Goal: Information Seeking & Learning: Learn about a topic

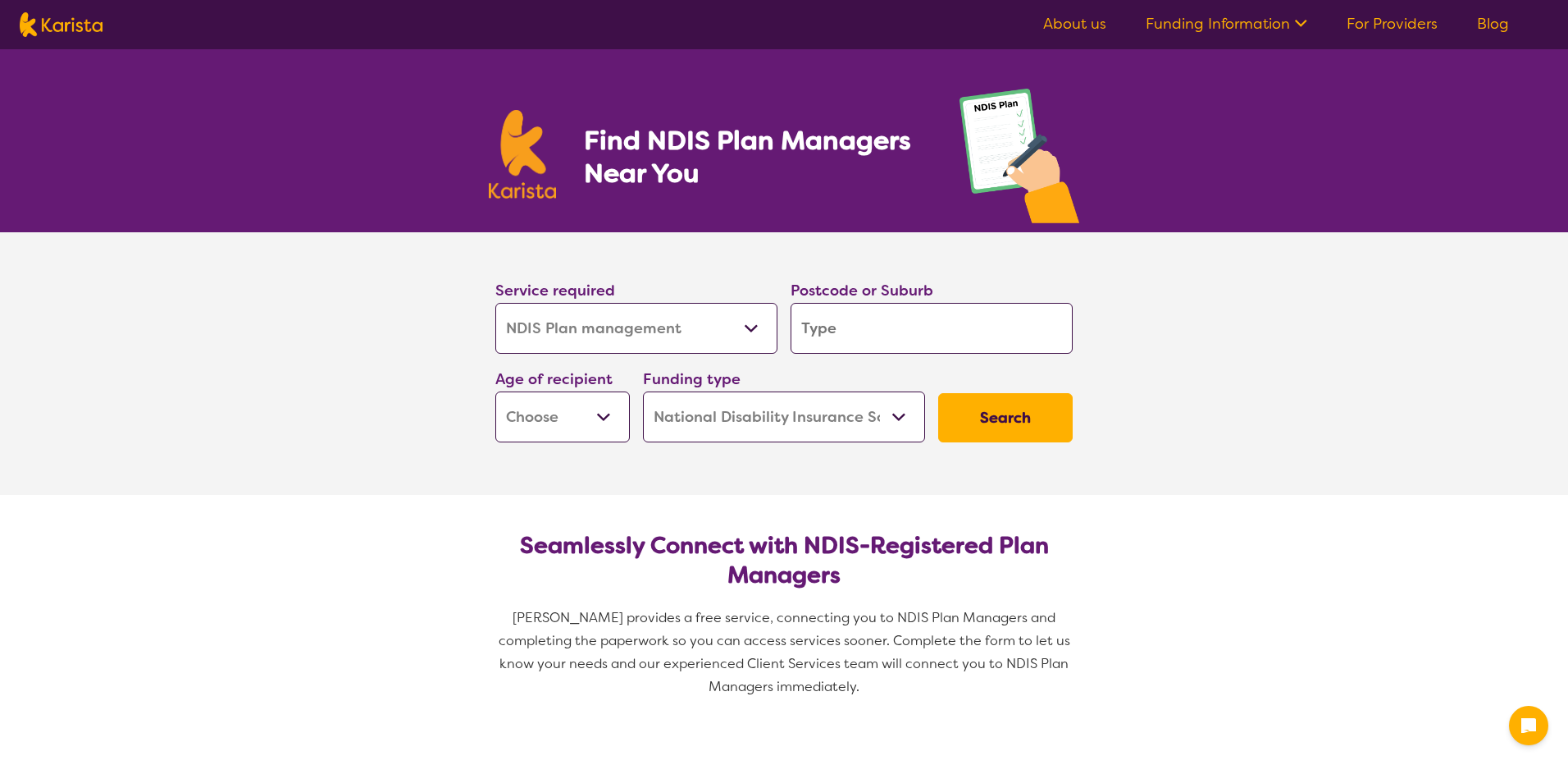
select select "NDIS Plan management"
select select "NDIS"
select select "NDIS Plan management"
select select "NDIS"
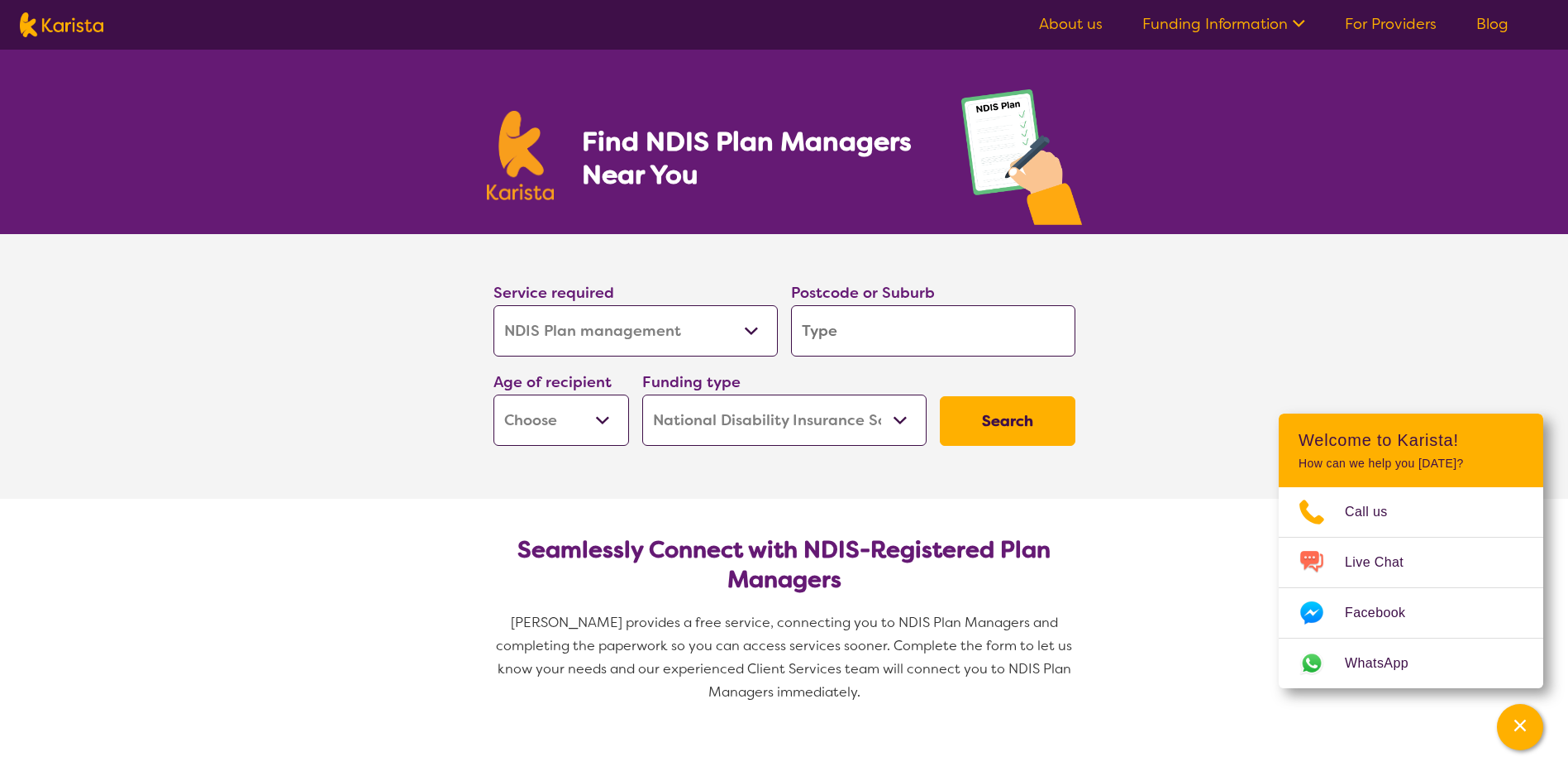
click at [913, 335] on input "search" at bounding box center [933, 330] width 285 height 51
type input "b"
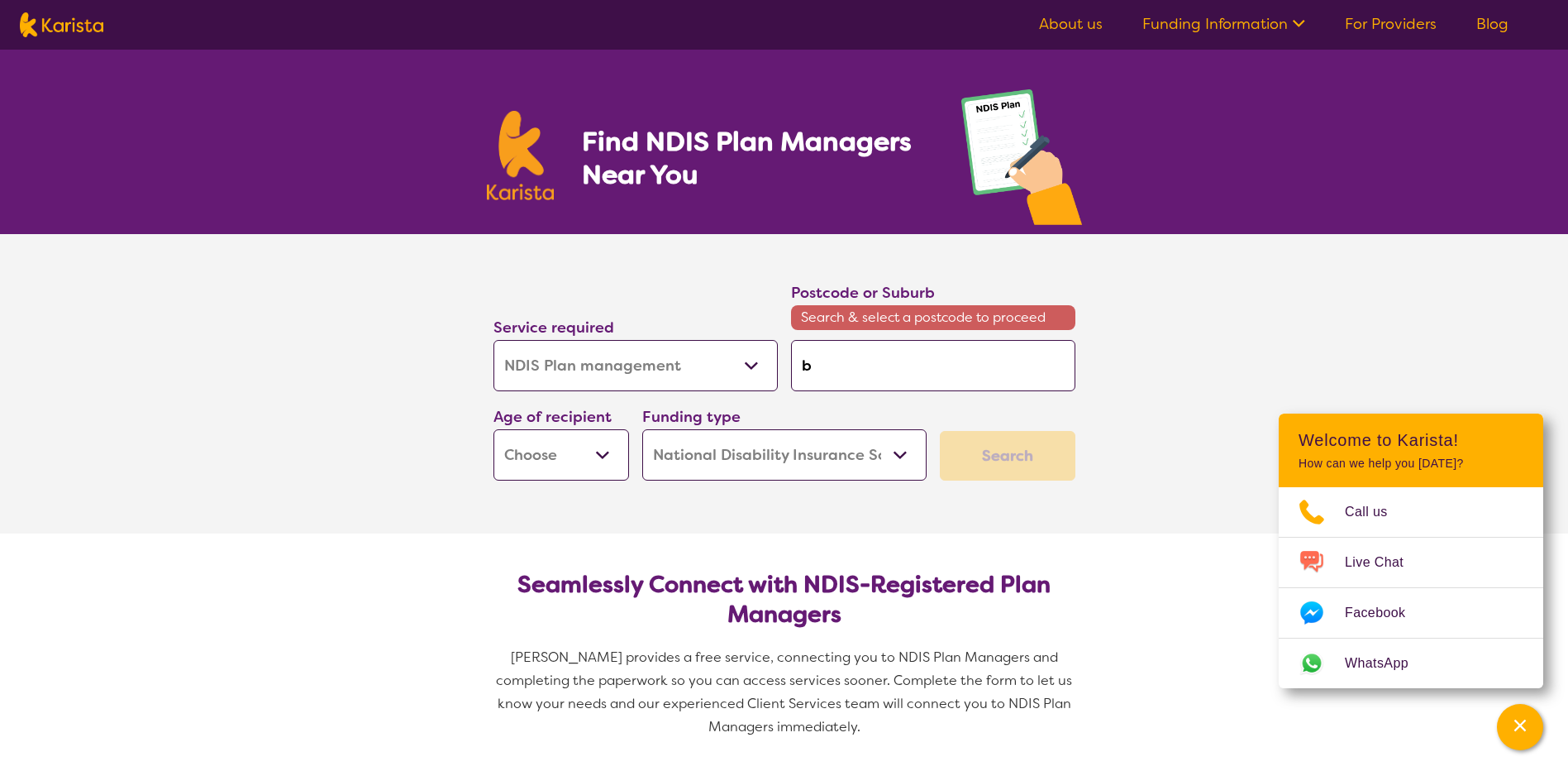
type input "be"
type input "bel"
type input "belm"
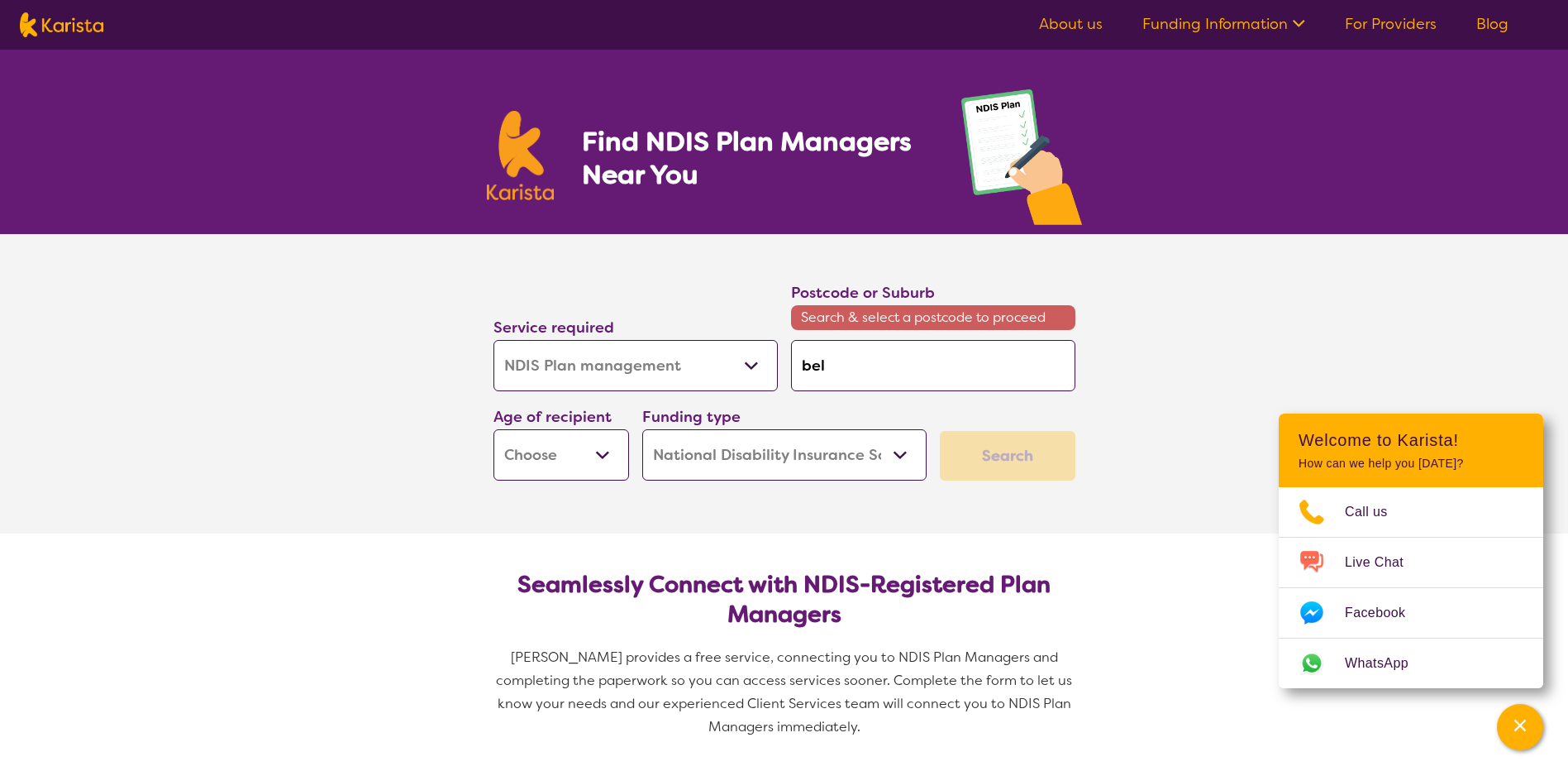
type input "belm"
type input "belmo"
type input "belmon"
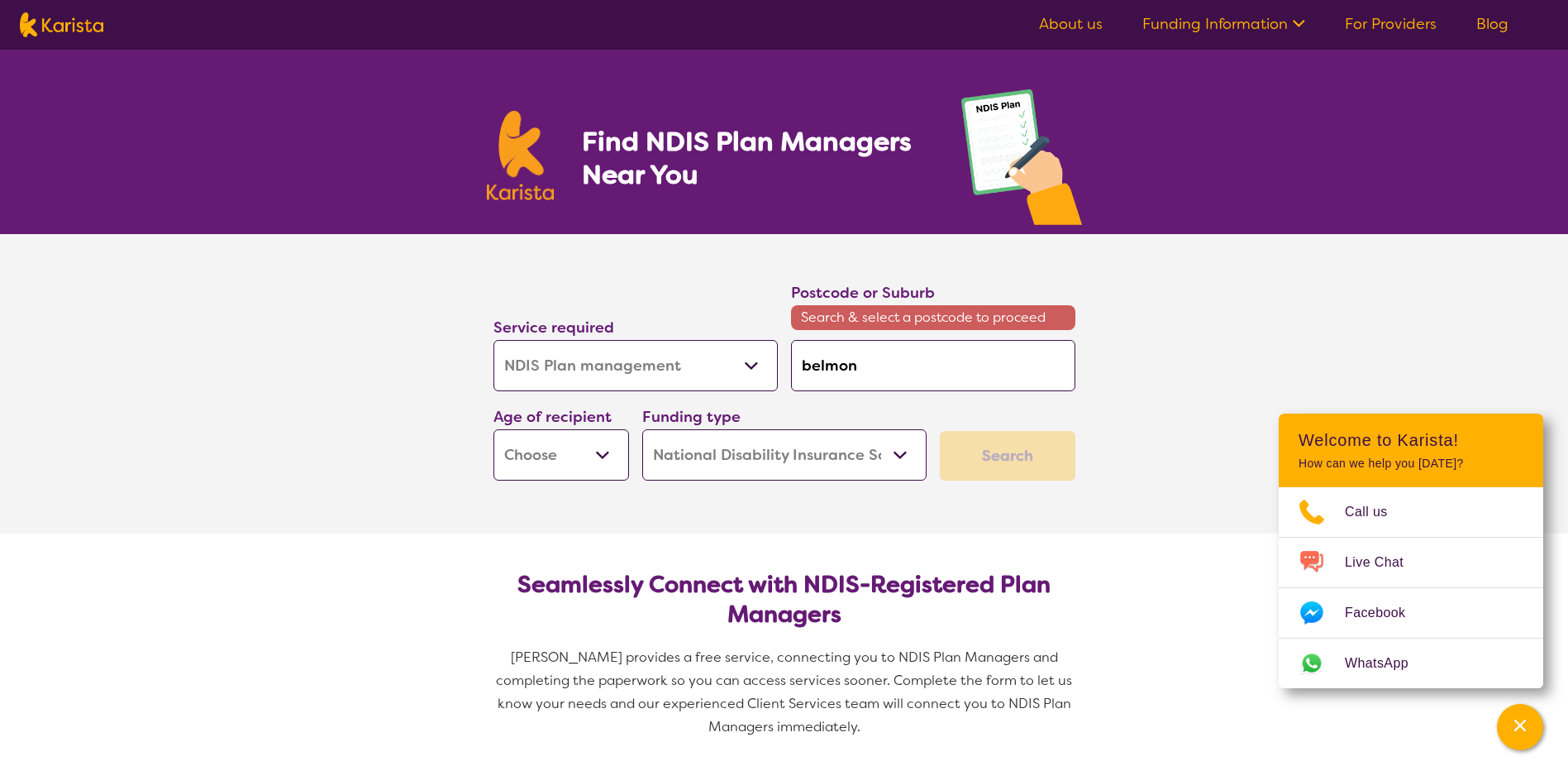
type input "belmont"
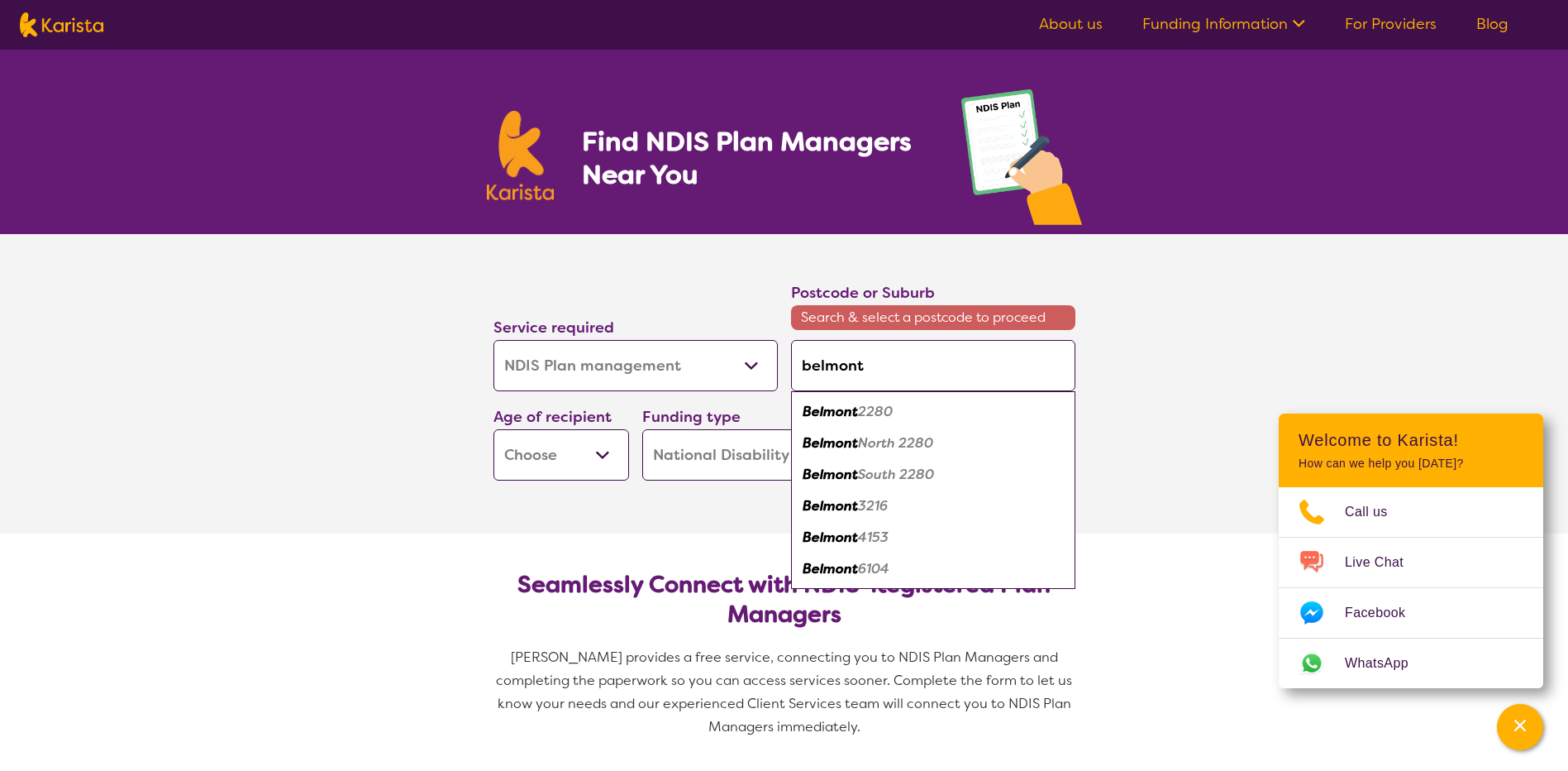
click at [914, 570] on div "Belmont 6104" at bounding box center [934, 568] width 268 height 32
type input "6104"
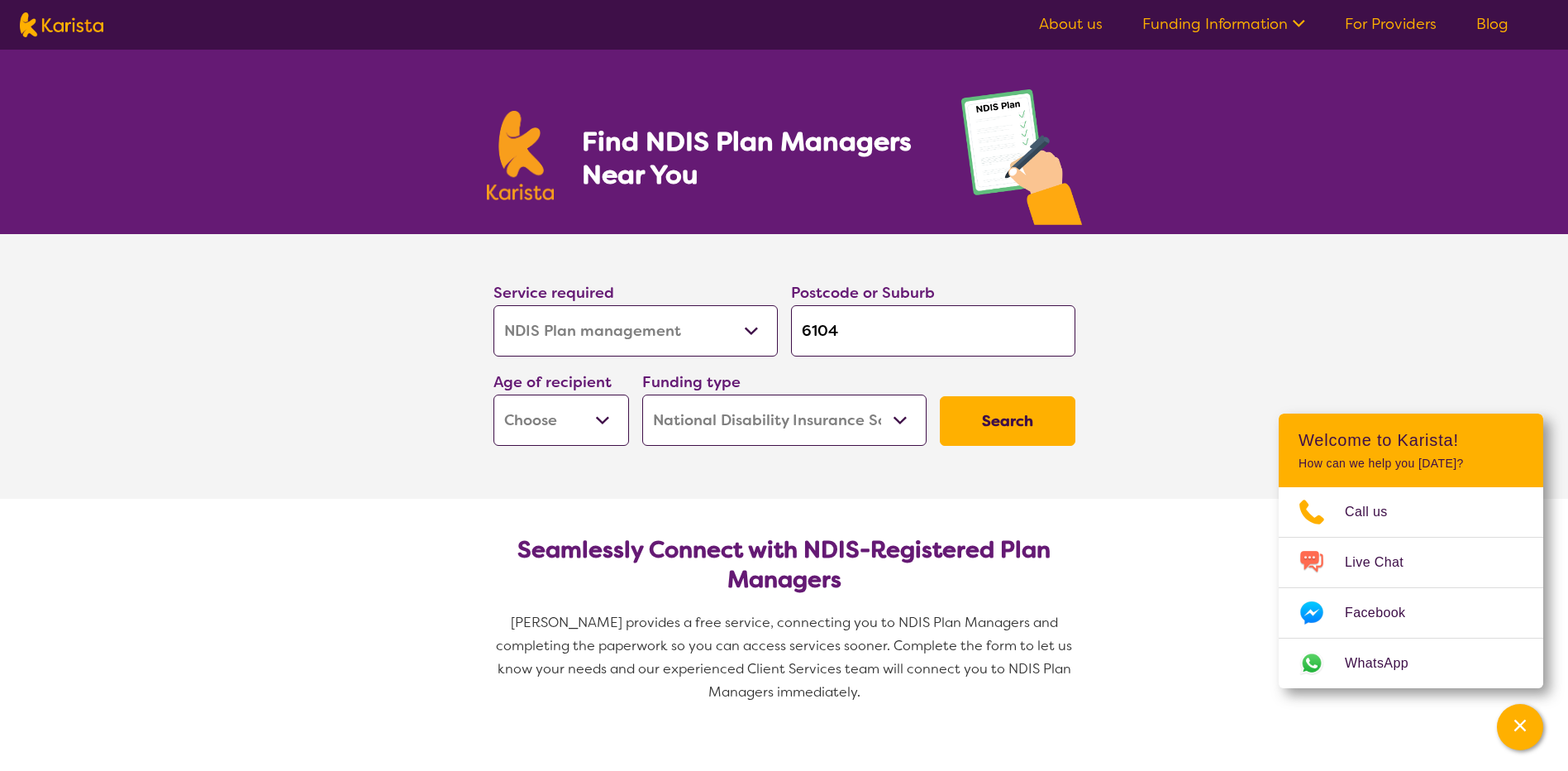
click at [1004, 417] on button "Search" at bounding box center [1007, 420] width 136 height 49
click at [591, 419] on select "Early Childhood - 0 to 9 Child - 10 to 11 Adolescent - 12 to 17 Adult - 18 to 6…" at bounding box center [562, 420] width 136 height 51
select select "AD"
click at [494, 395] on select "Early Childhood - 0 to 9 Child - 10 to 11 Adolescent - 12 to 17 Adult - 18 to 6…" at bounding box center [562, 420] width 136 height 51
select select "AD"
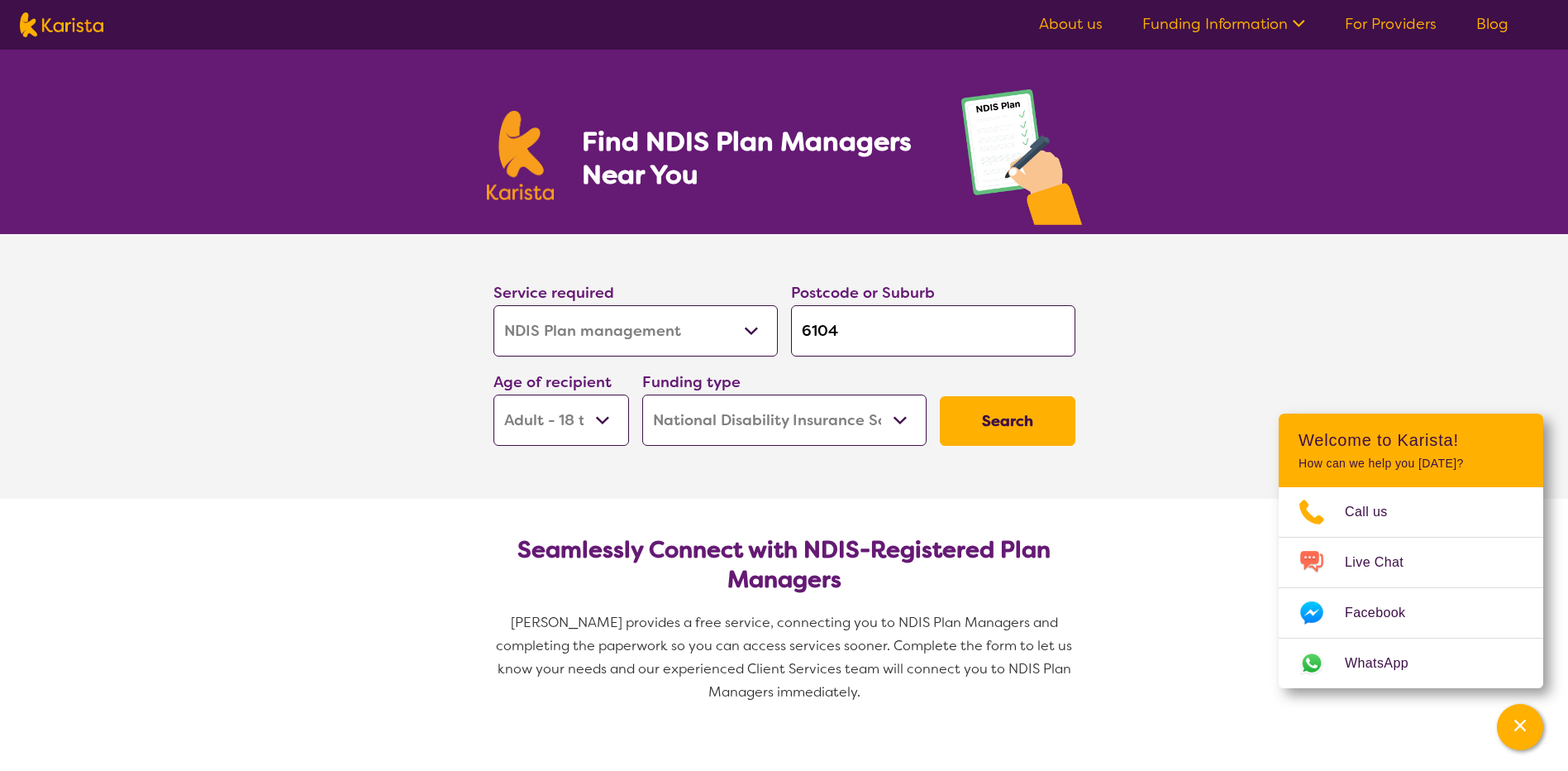
click at [1008, 414] on button "Search" at bounding box center [1007, 420] width 136 height 49
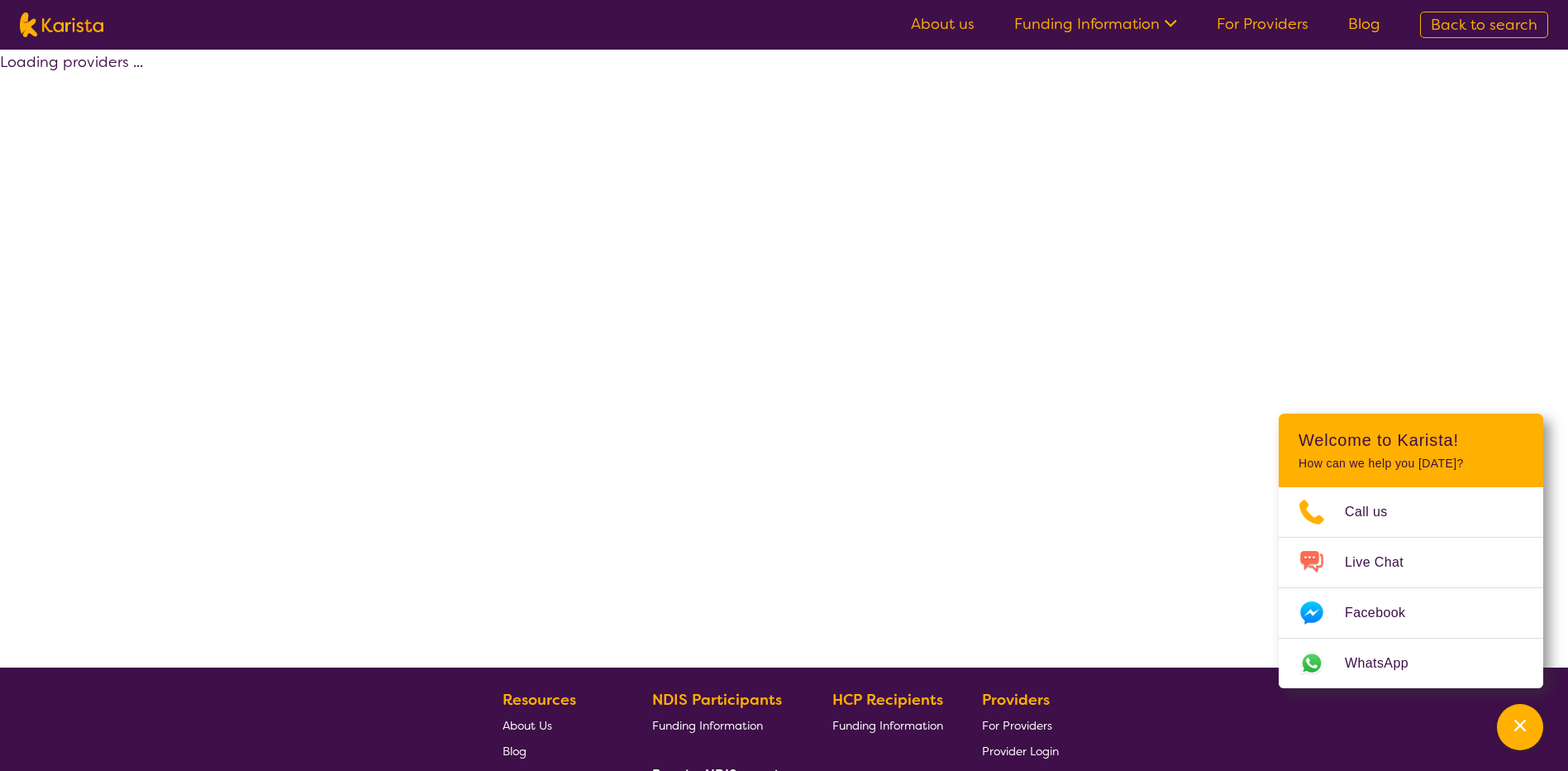
select select "by_score"
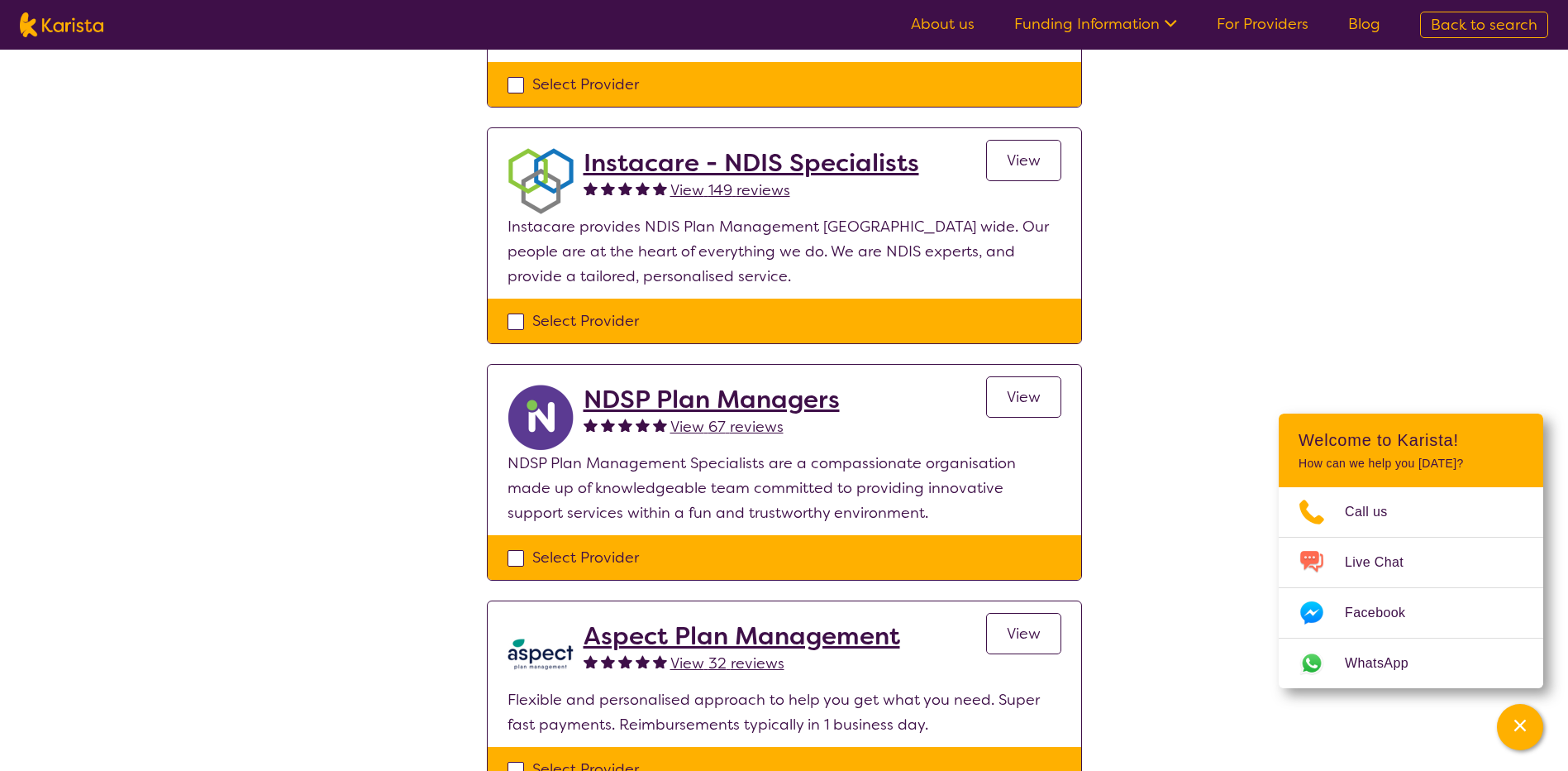
scroll to position [517, 0]
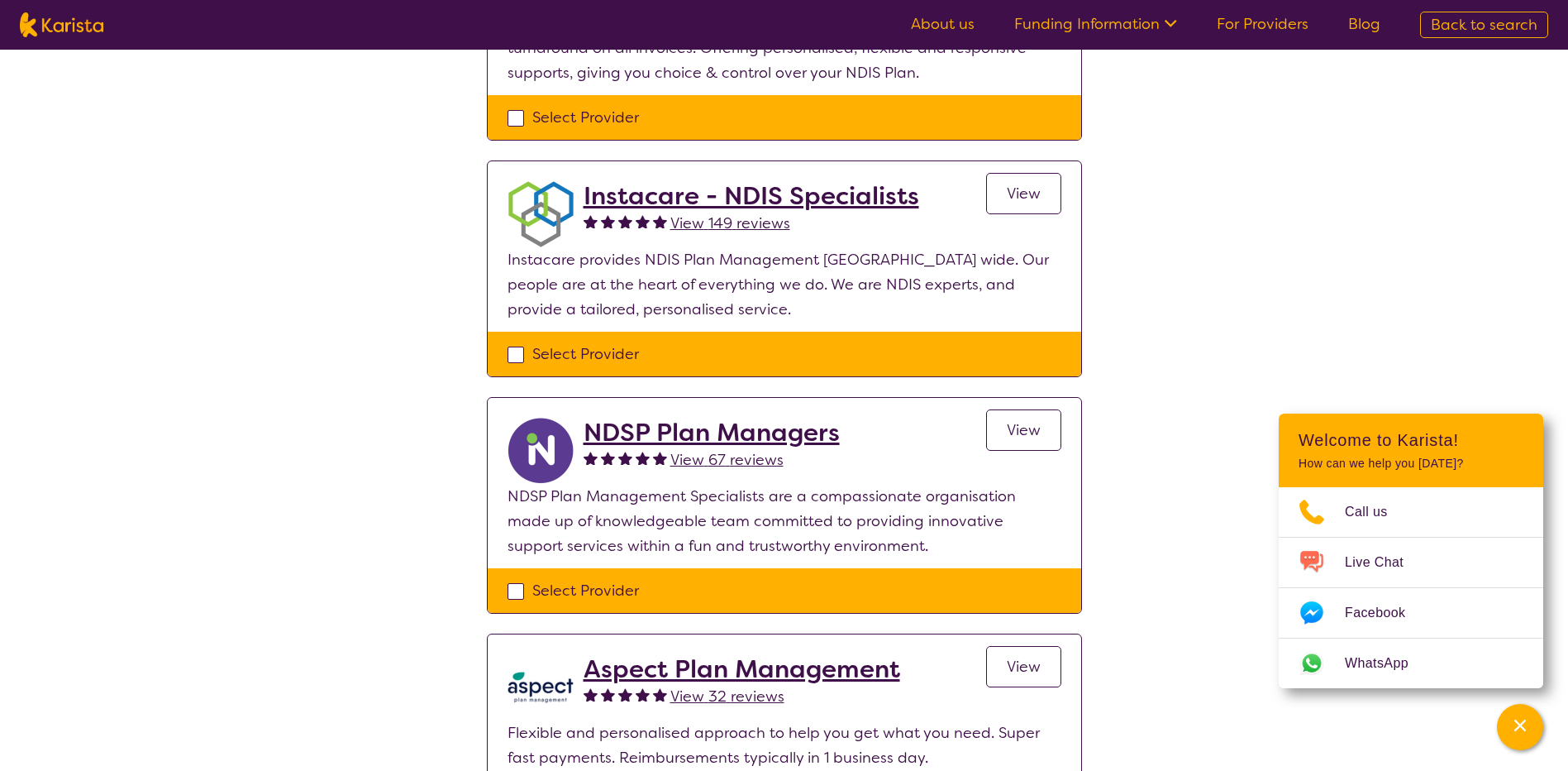
click at [659, 201] on h2 "Instacare - NDIS Specialists" at bounding box center [752, 196] width 336 height 30
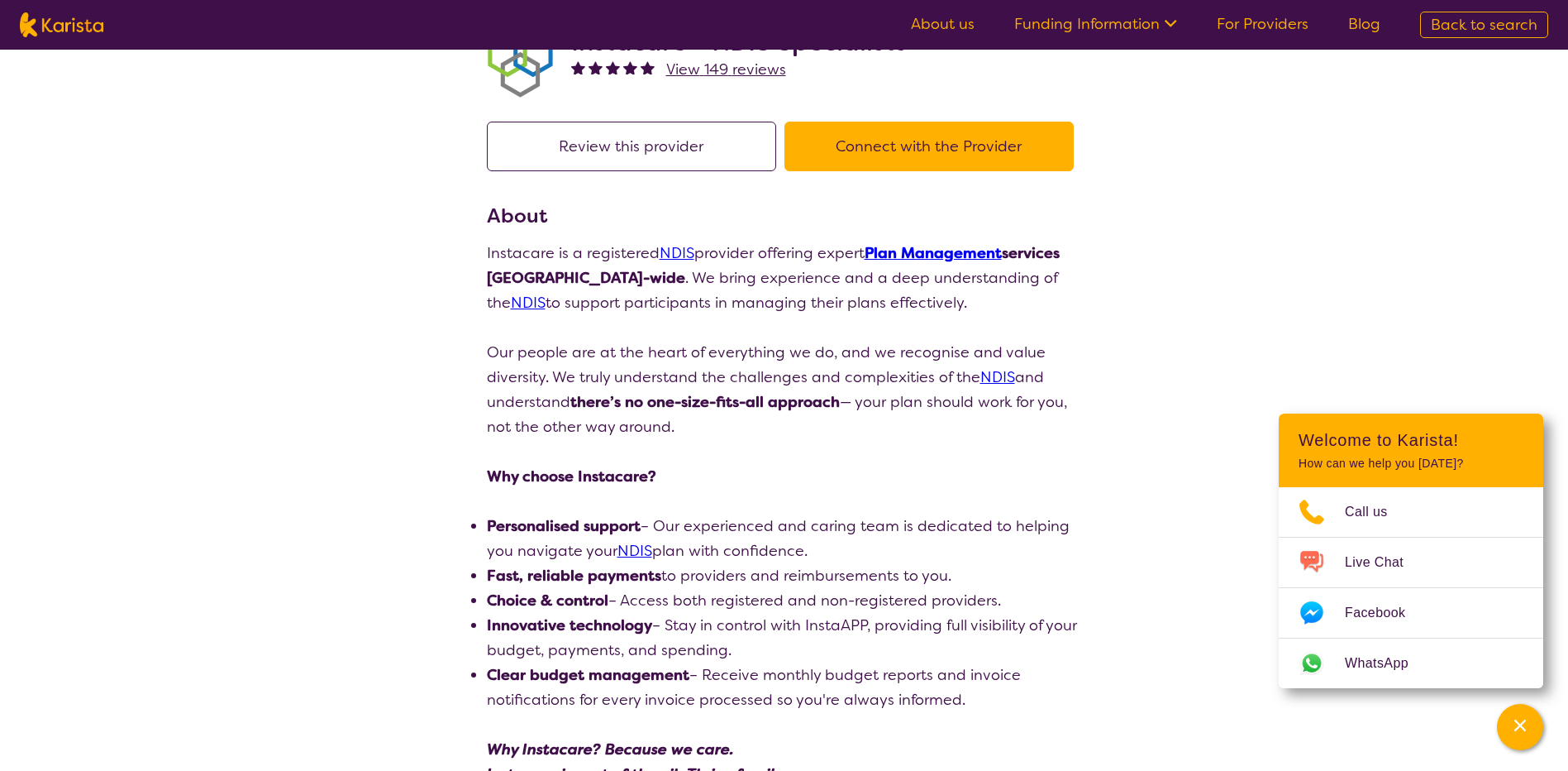
scroll to position [41, 0]
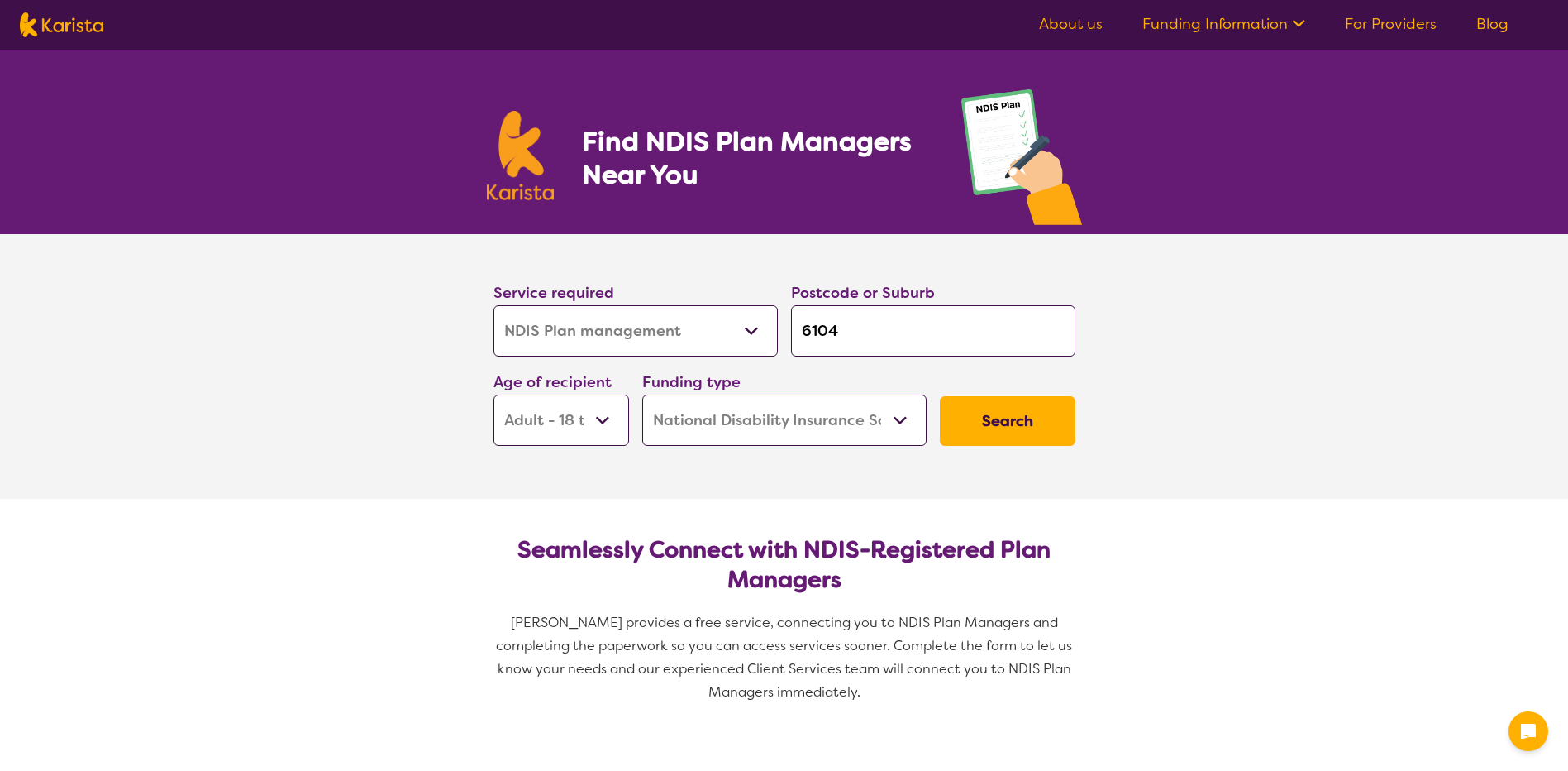
select select "NDIS Plan management"
select select "AD"
select select "NDIS"
select select "NDIS Plan management"
select select "AD"
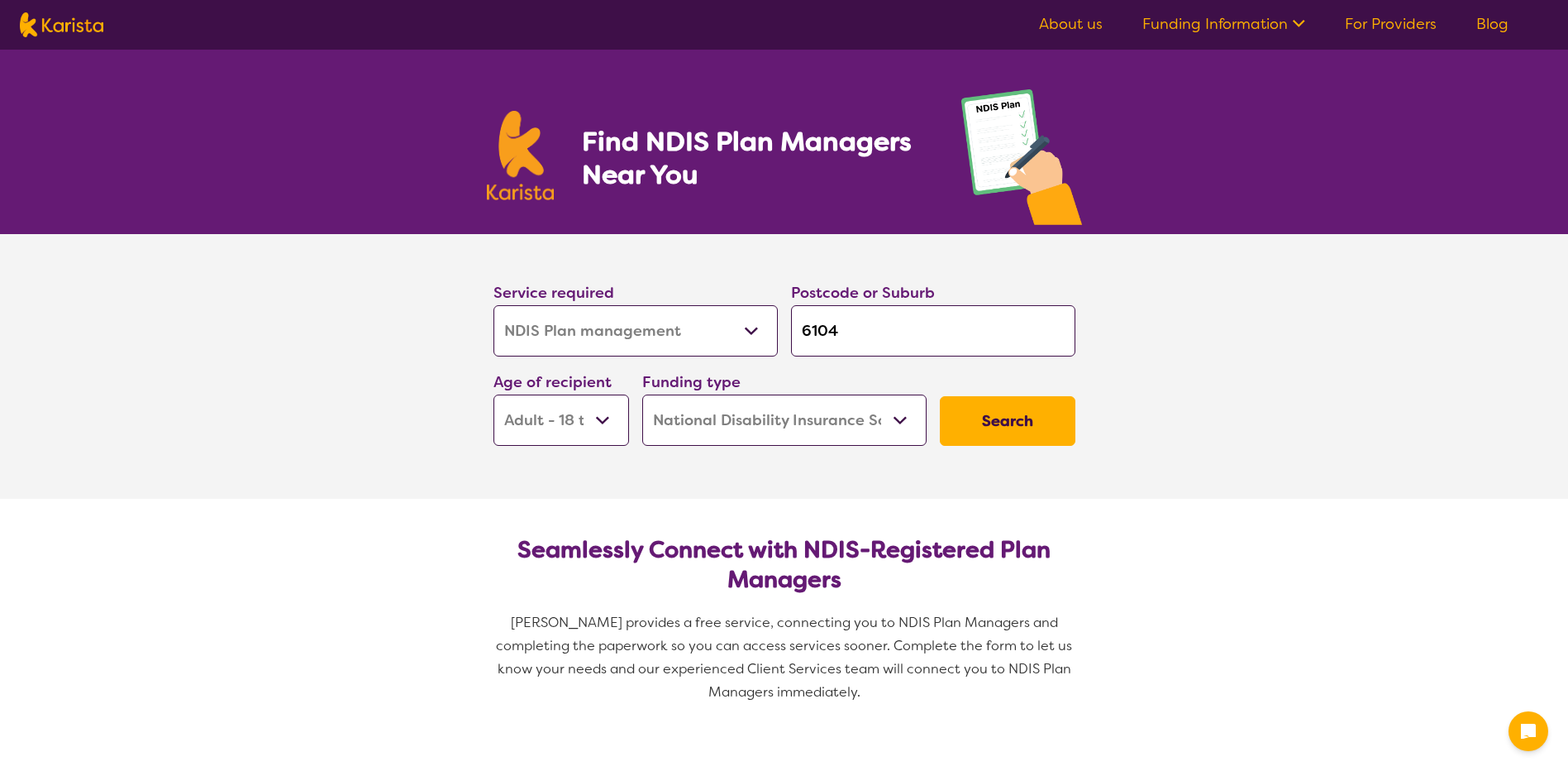
select select "NDIS"
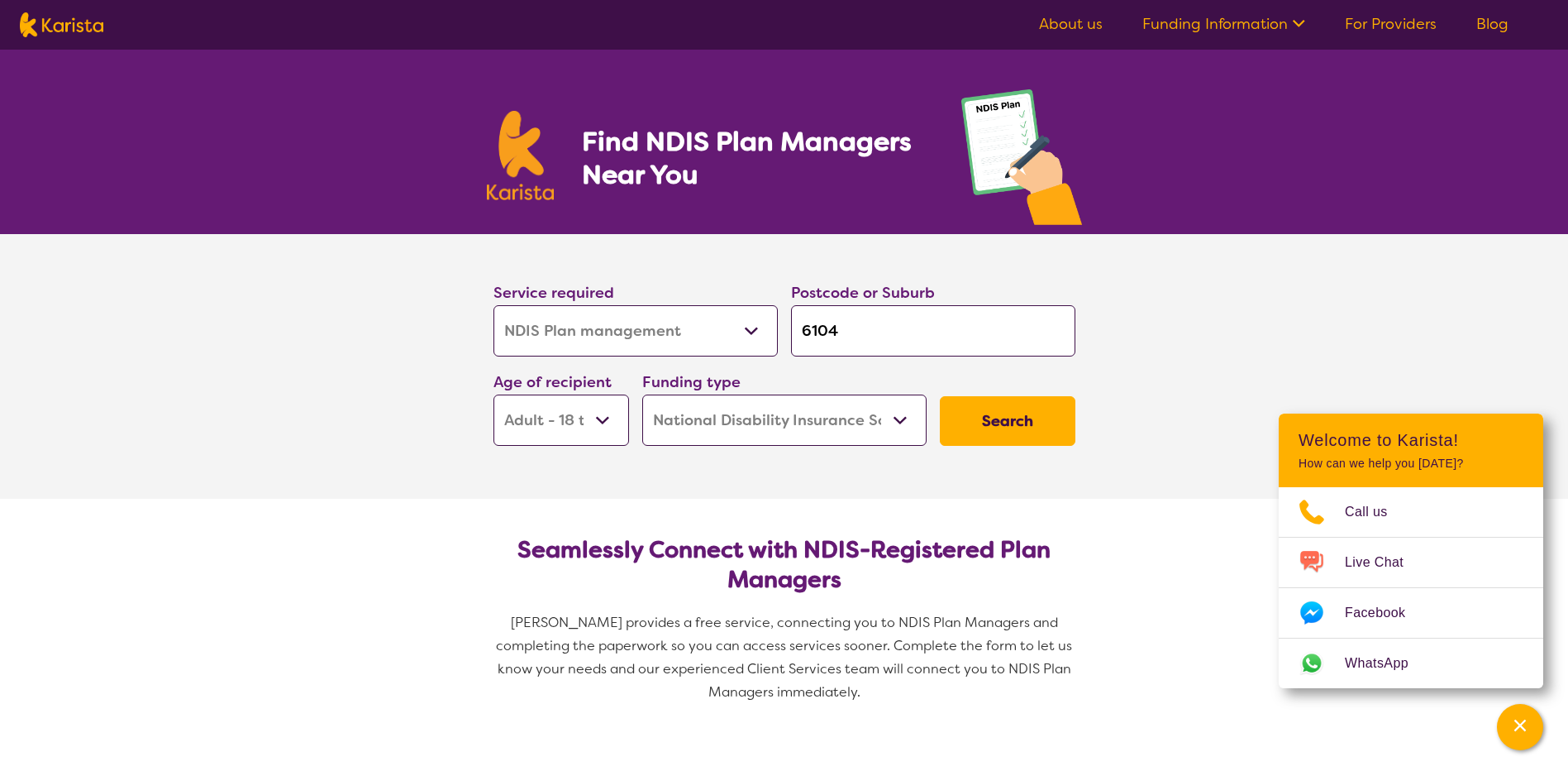
click at [756, 331] on select "Allied Health Assistant Assessment ([MEDICAL_DATA] or [MEDICAL_DATA]) Behaviour…" at bounding box center [636, 330] width 285 height 51
select select "Support worker"
click at [494, 305] on select "Allied Health Assistant Assessment ([MEDICAL_DATA] or [MEDICAL_DATA]) Behaviour…" at bounding box center [636, 330] width 285 height 51
select select "Support worker"
click at [990, 412] on button "Search" at bounding box center [1007, 420] width 136 height 49
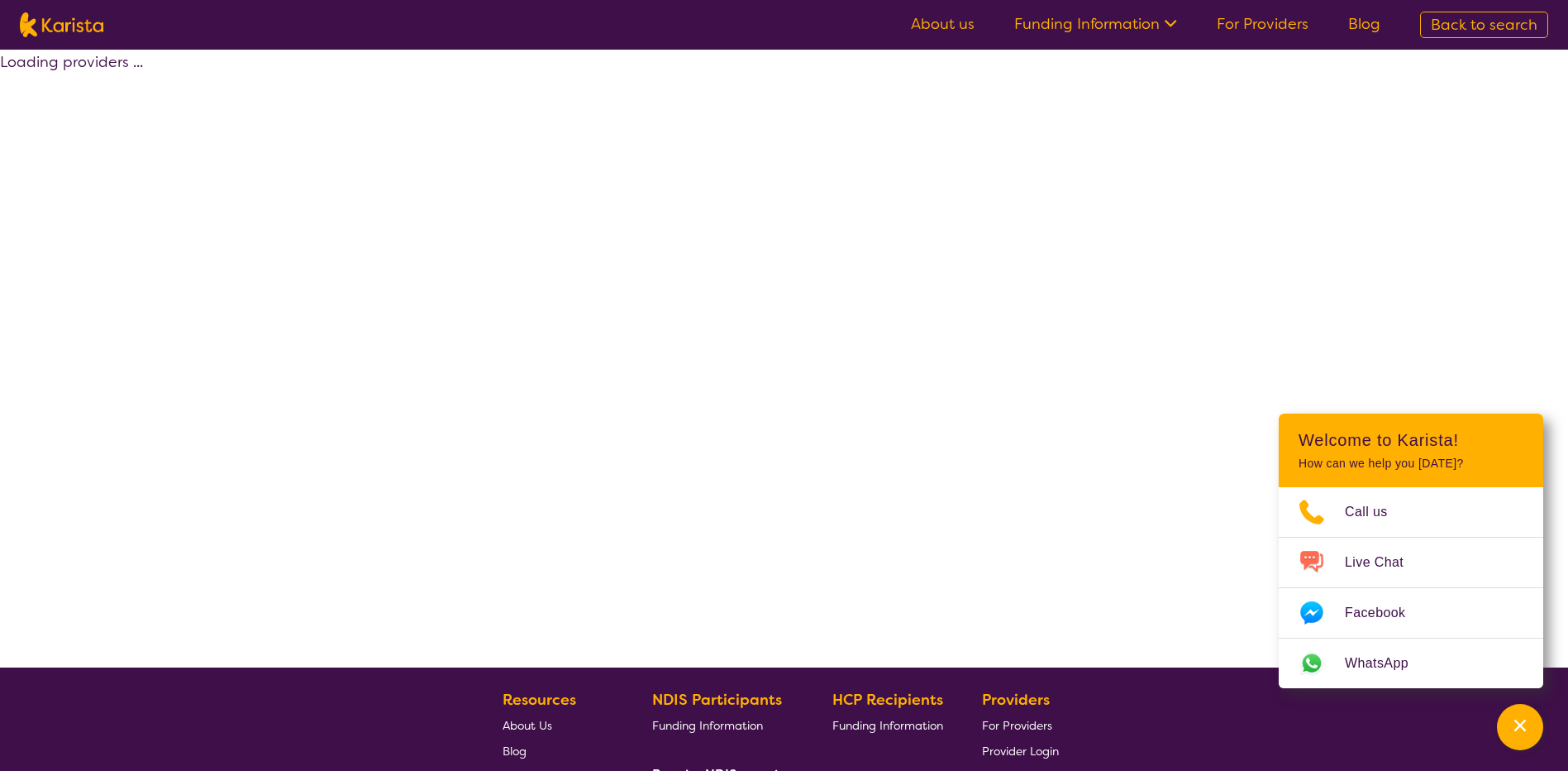
select select "by_score"
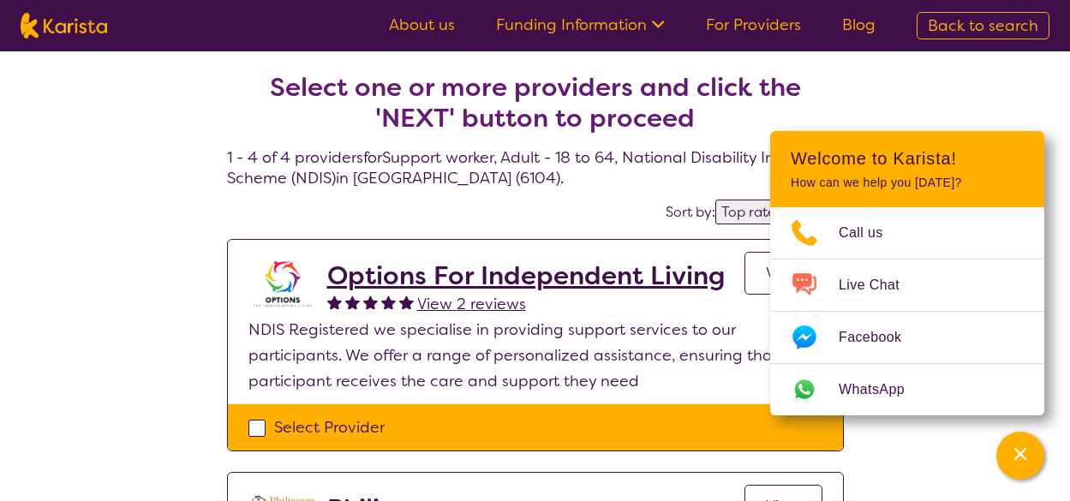
select select "NDIS Plan management"
select select "AD"
select select "NDIS"
select select "NDIS Plan management"
select select "AD"
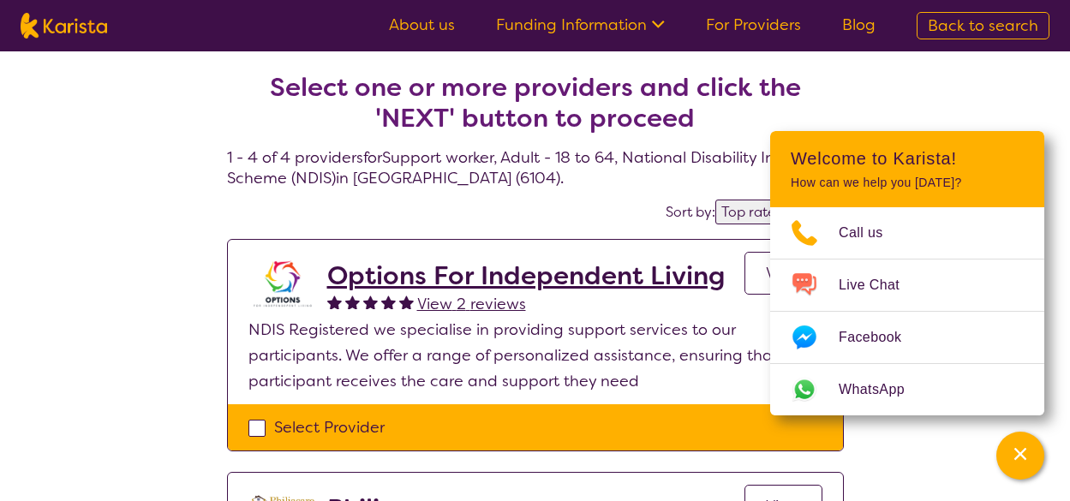
select select "NDIS"
